Goal: Information Seeking & Learning: Find specific page/section

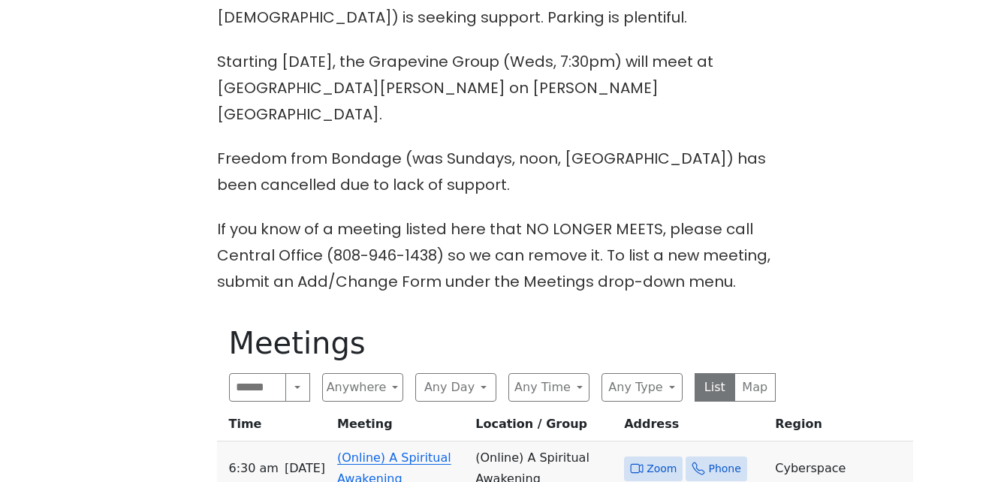
scroll to position [450, 0]
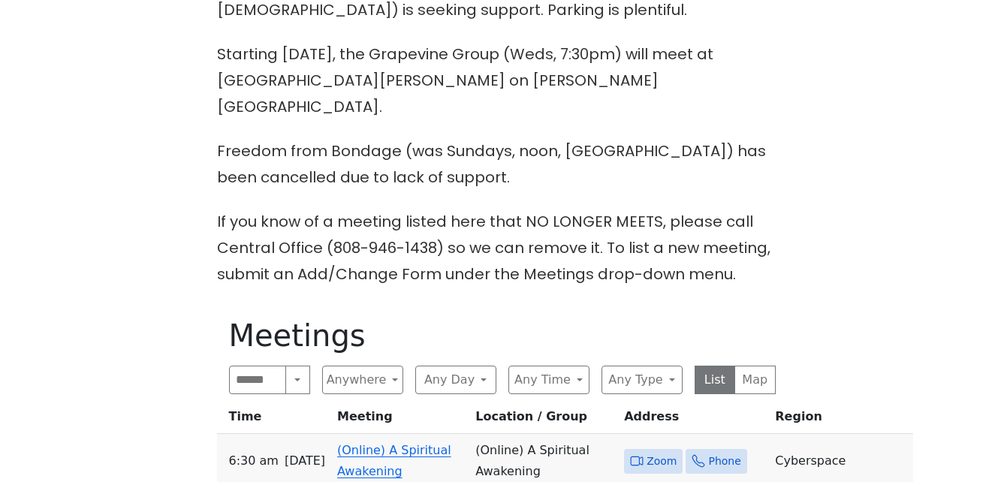
click at [418, 443] on link "(Online) A Spiritual Awakening" at bounding box center [394, 460] width 114 height 35
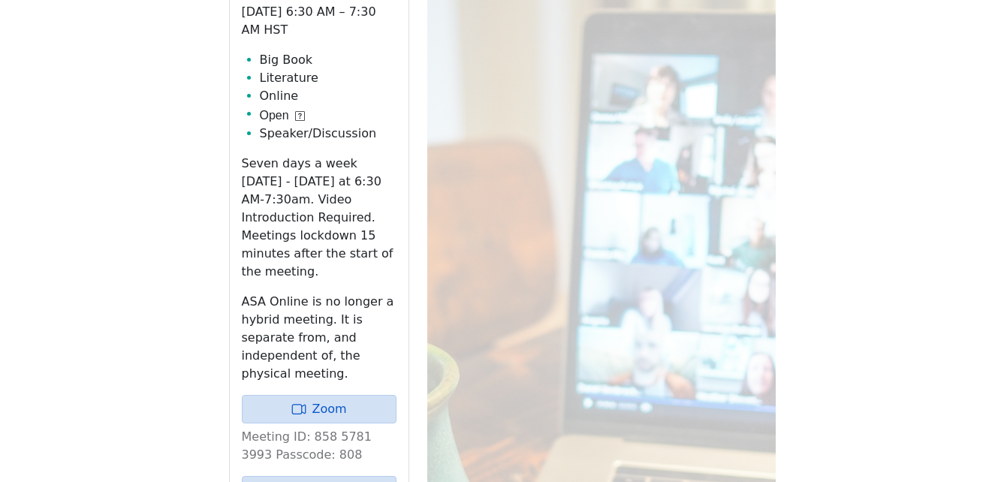
scroll to position [955, 0]
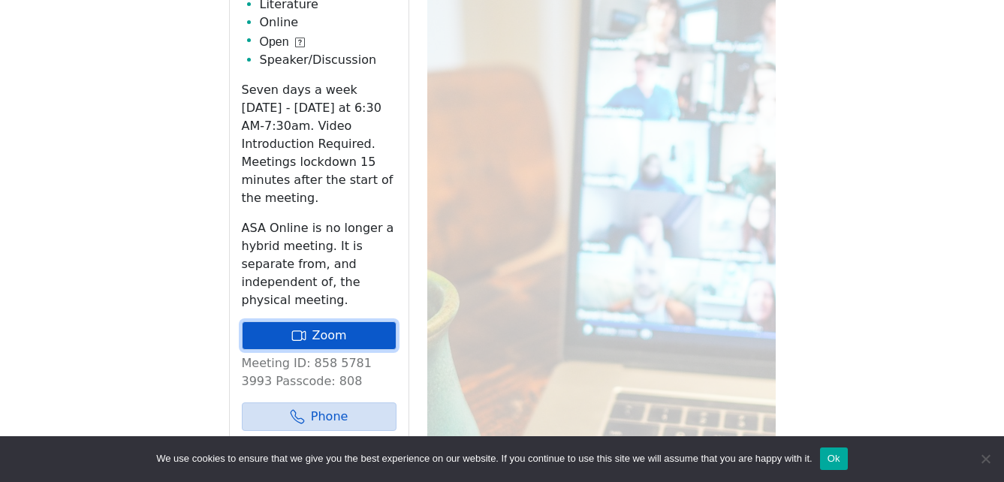
click at [353, 321] on link "Zoom" at bounding box center [319, 335] width 155 height 29
